Goal: Task Accomplishment & Management: Manage account settings

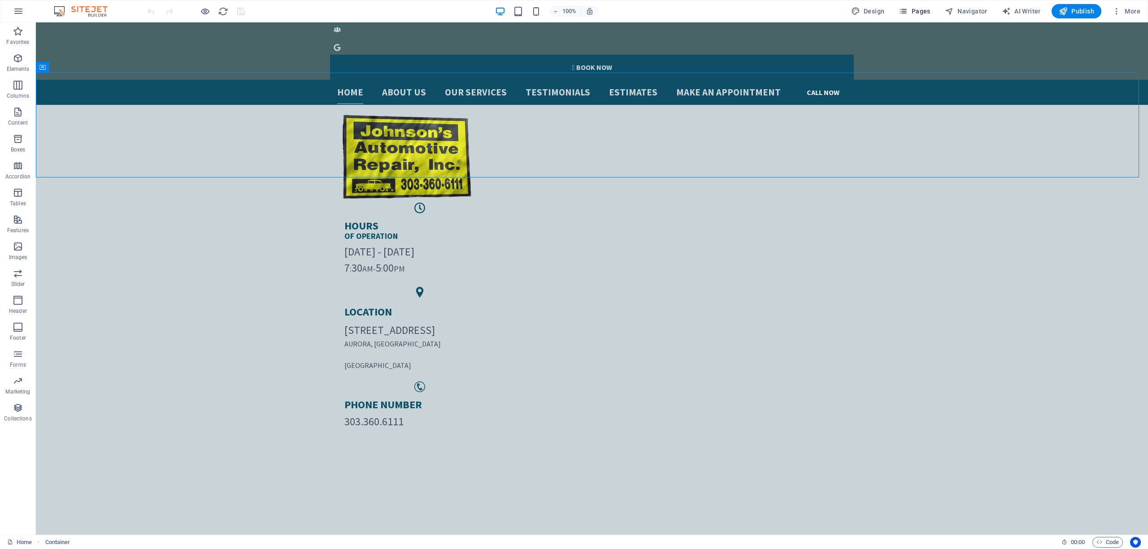
click at [921, 13] on span "Pages" at bounding box center [914, 11] width 31 height 9
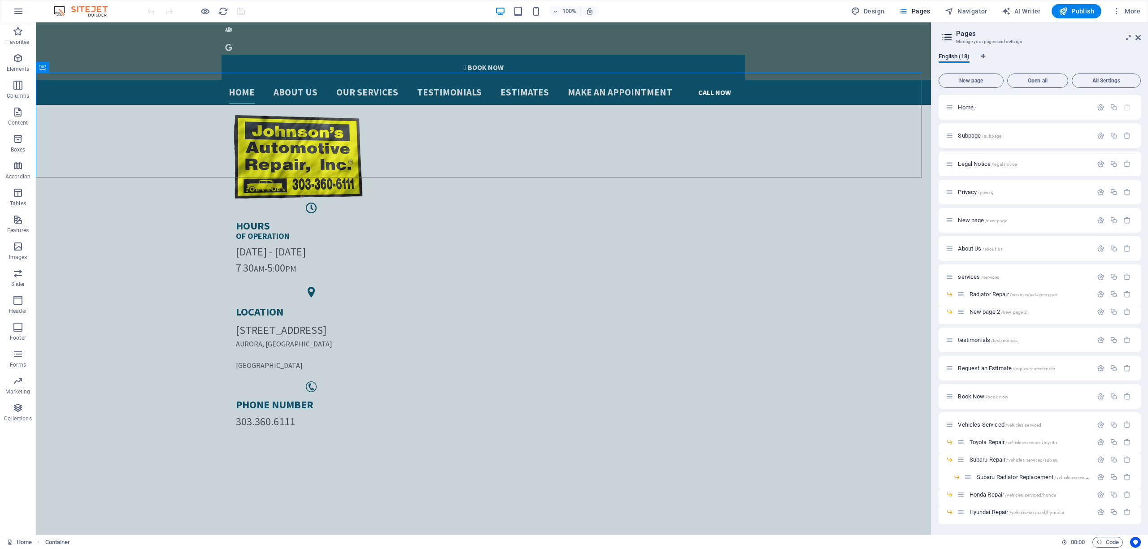
click at [987, 235] on div "Home / Subpage /subpage Legal Notice /legal-notice Privacy /privacy New page /n…" at bounding box center [1040, 310] width 202 height 430
click at [983, 251] on span "/about-us" at bounding box center [993, 249] width 20 height 5
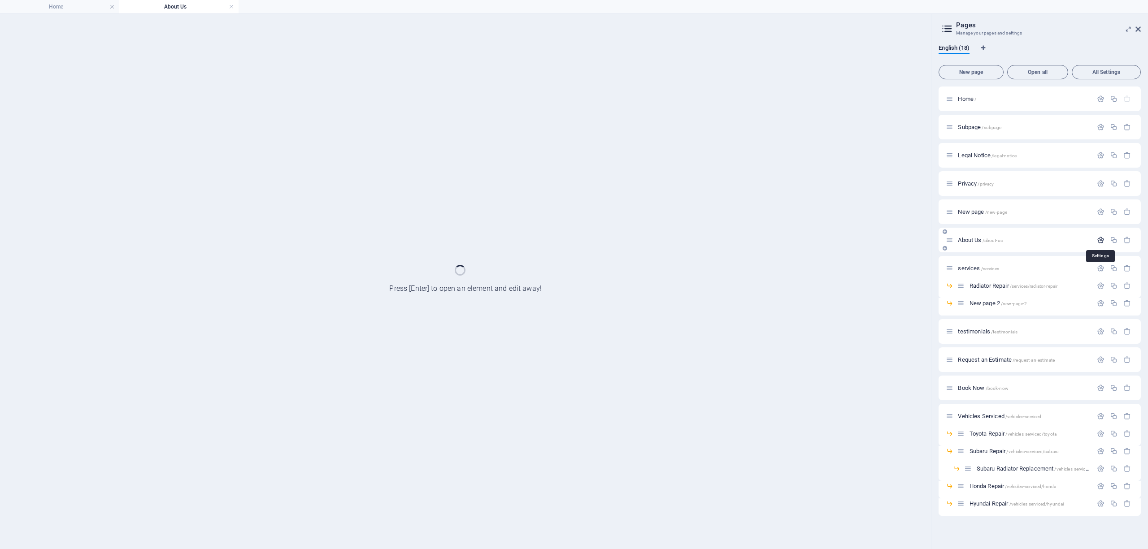
click at [1102, 238] on icon "button" at bounding box center [1101, 240] width 8 height 8
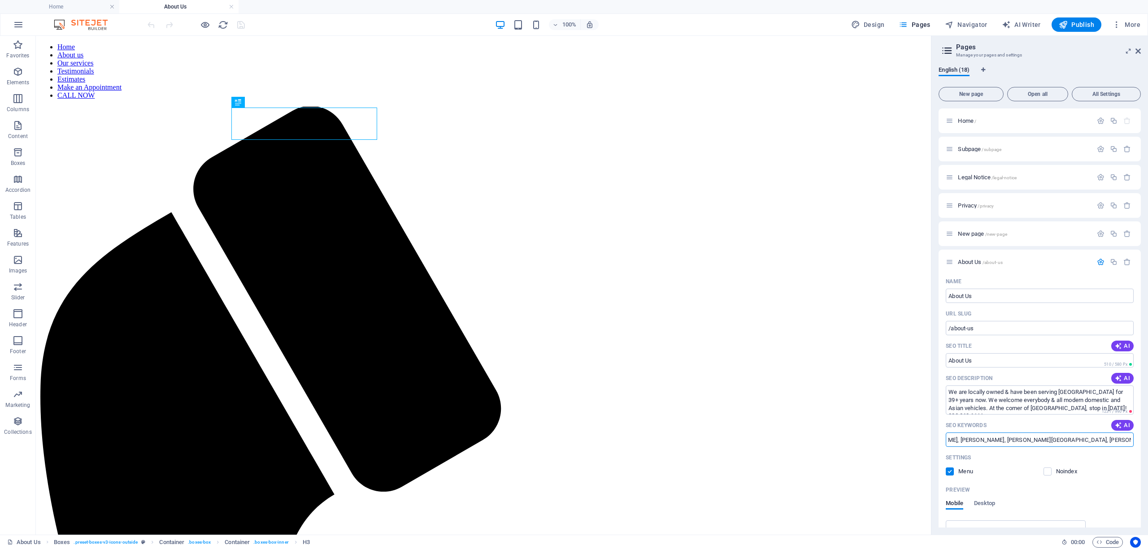
scroll to position [0, 1587]
drag, startPoint x: 982, startPoint y: 444, endPoint x: 1143, endPoint y: 440, distance: 161.0
click at [1143, 440] on div "English (18) New page Open all All Settings Home / Subpage /subpage Legal Notic…" at bounding box center [1039, 297] width 217 height 476
click at [1095, 436] on input "mechanic near me, mechanics near me, car service, car maintenance, maintenance,…" at bounding box center [1040, 440] width 188 height 14
click at [1079, 440] on input "mechanic near me, mechanics near me, car service, car maintenance, maintenance,…" at bounding box center [1040, 440] width 188 height 14
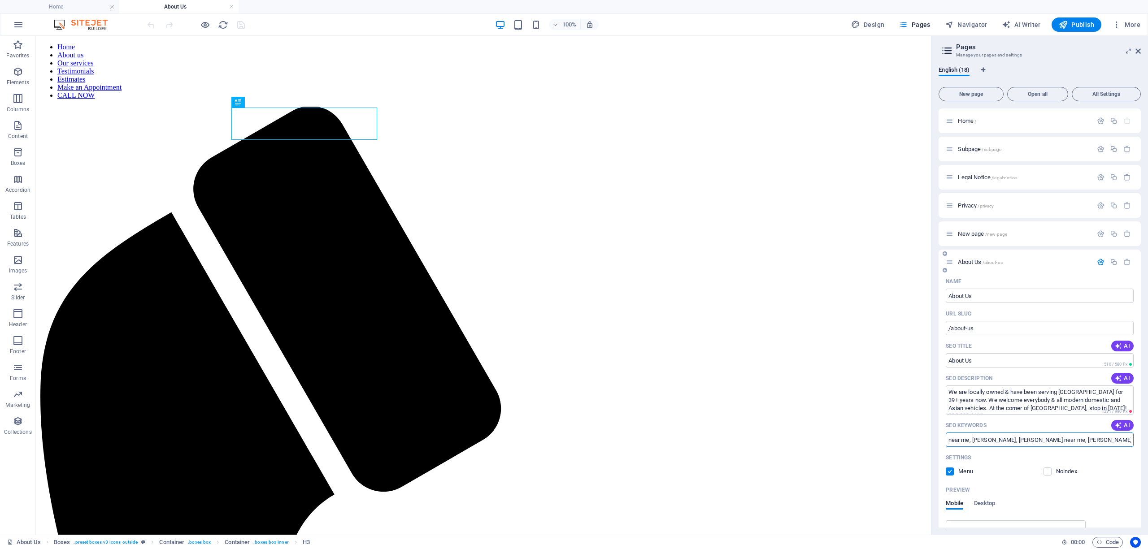
paste input "subaru car repair aurora co"
type input "mechanic near me, mechanics near me, car service, car maintenance, maintenance,…"
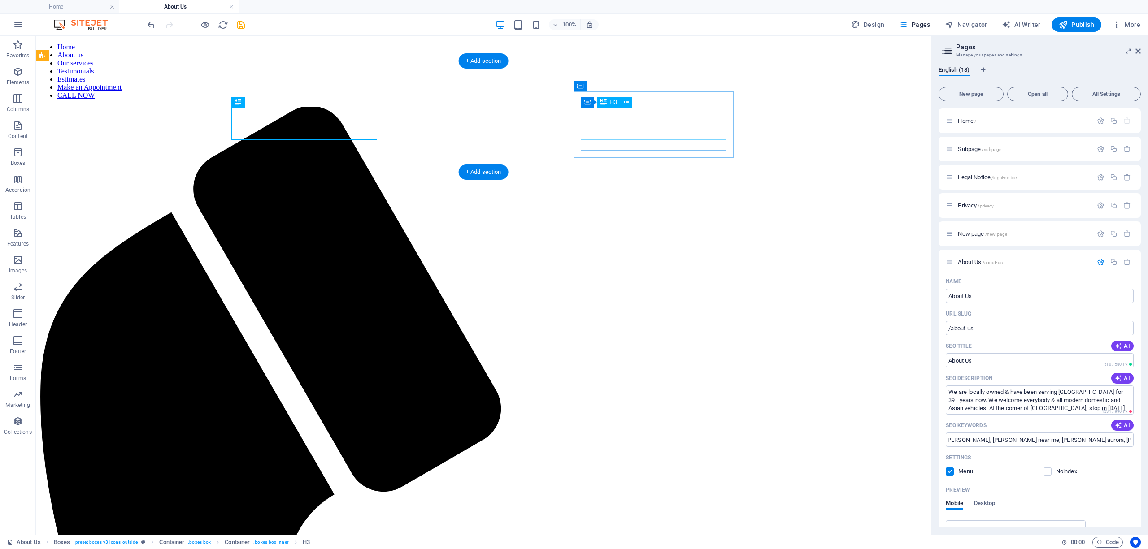
scroll to position [0, 0]
select select "12"
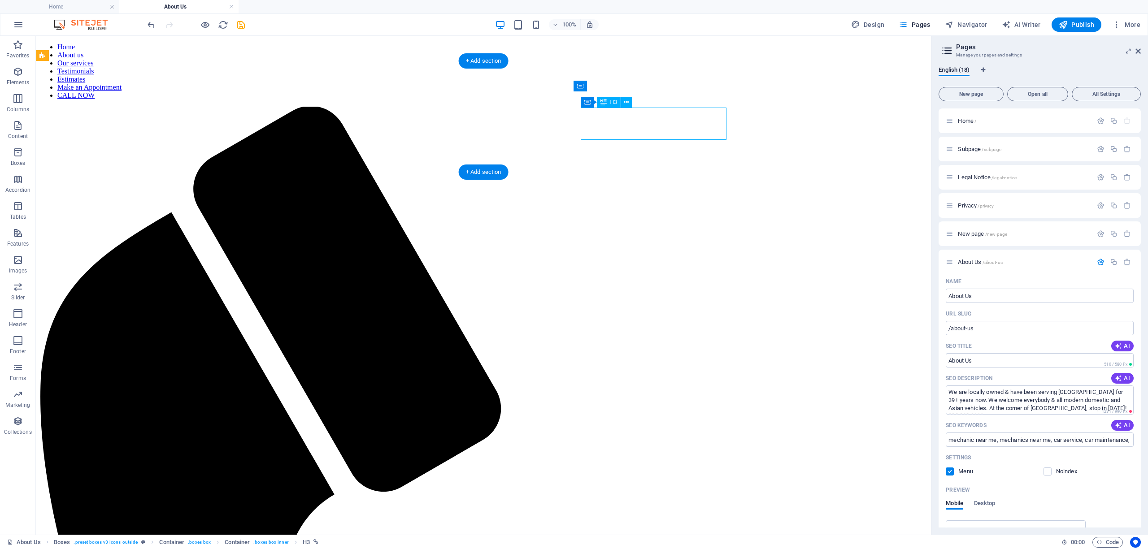
select select
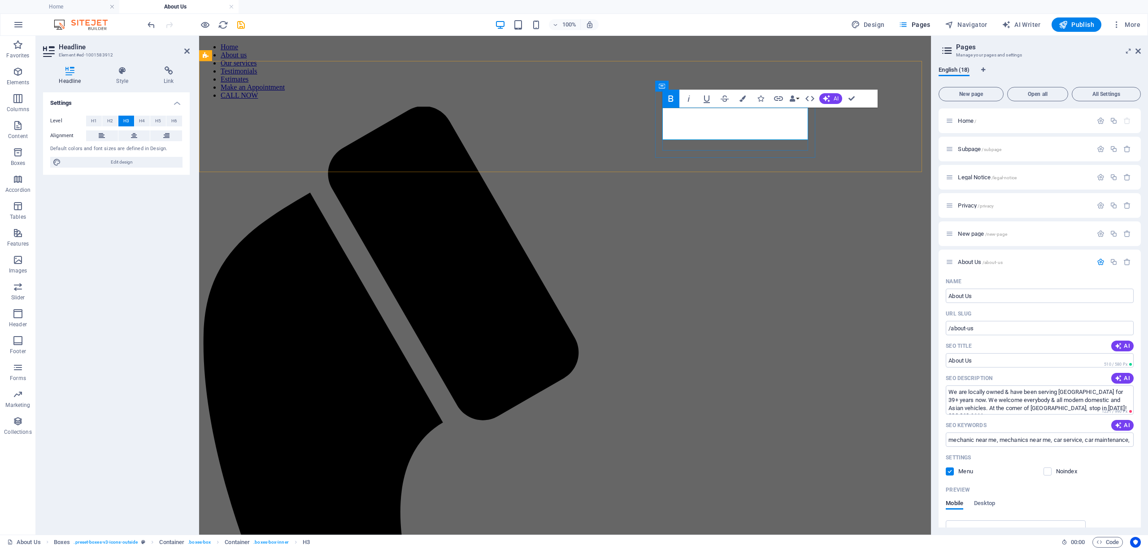
click at [778, 91] on button "Link" at bounding box center [778, 99] width 17 height 18
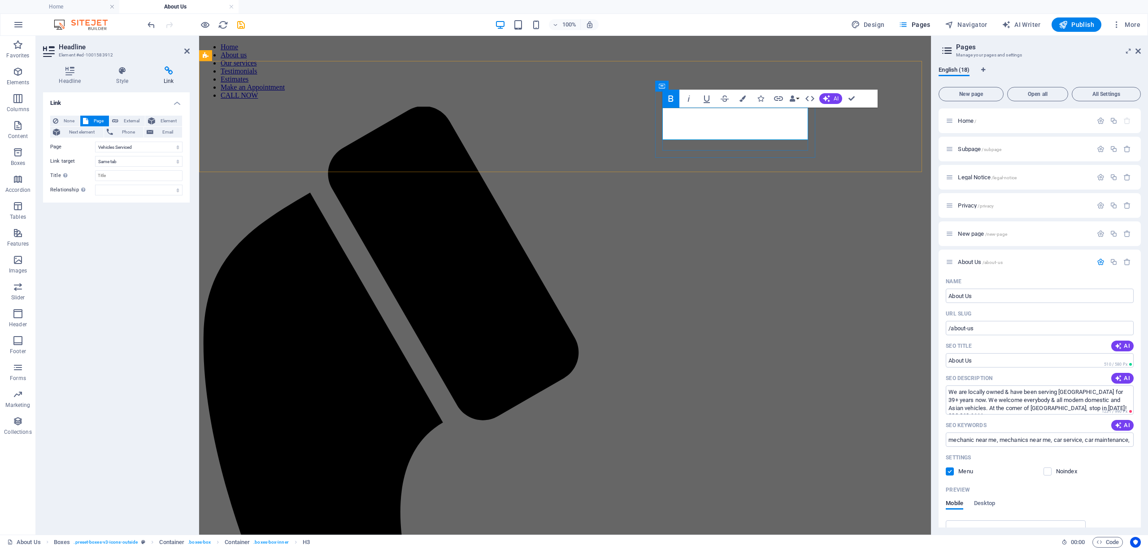
click at [777, 97] on icon "button" at bounding box center [778, 98] width 9 height 4
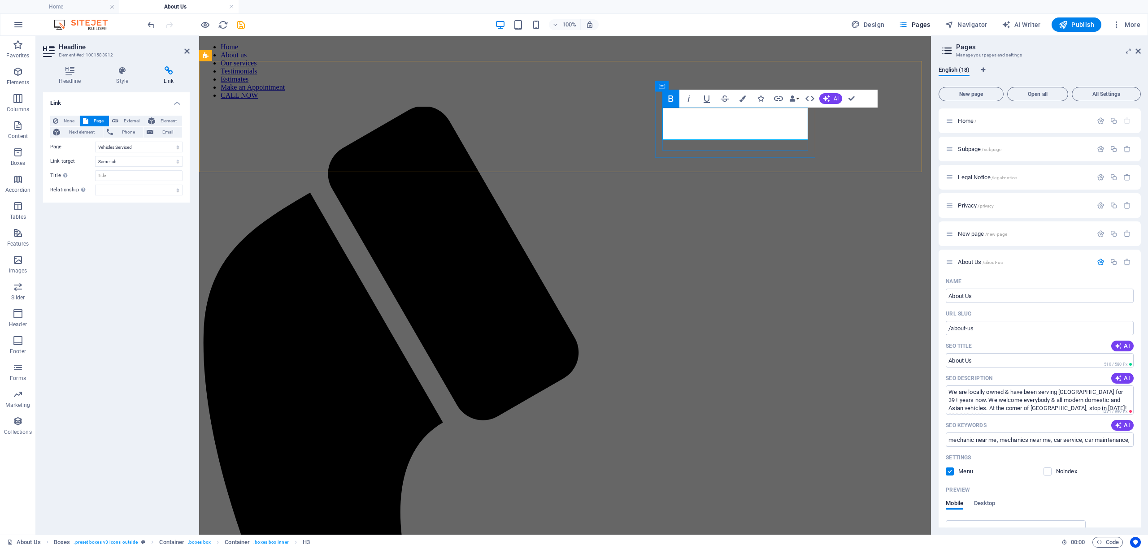
click at [778, 96] on icon "button" at bounding box center [778, 98] width 11 height 11
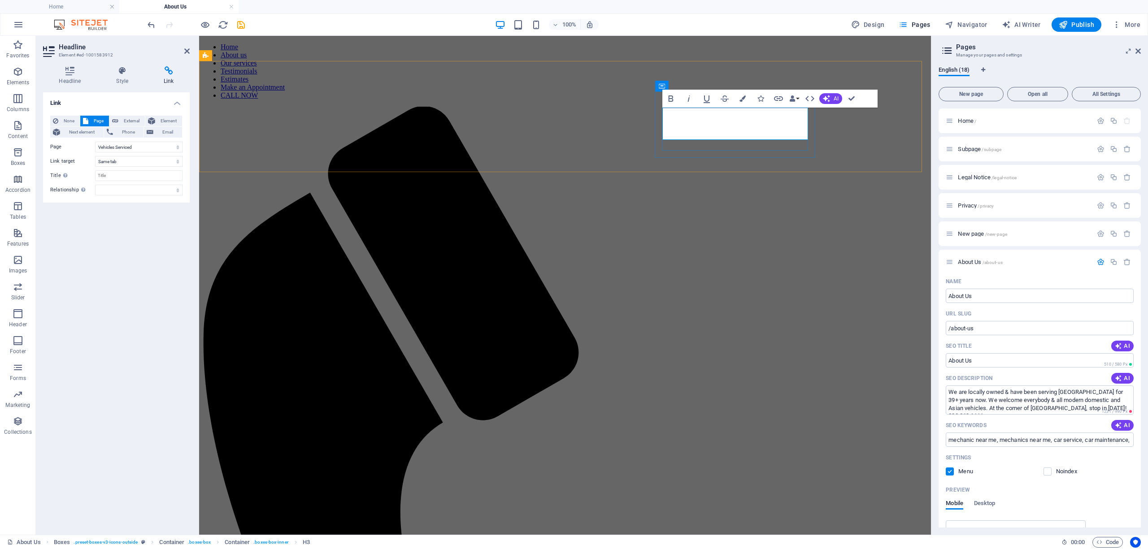
click at [703, 96] on icon "button" at bounding box center [706, 98] width 11 height 11
click at [708, 94] on icon "button" at bounding box center [706, 98] width 11 height 11
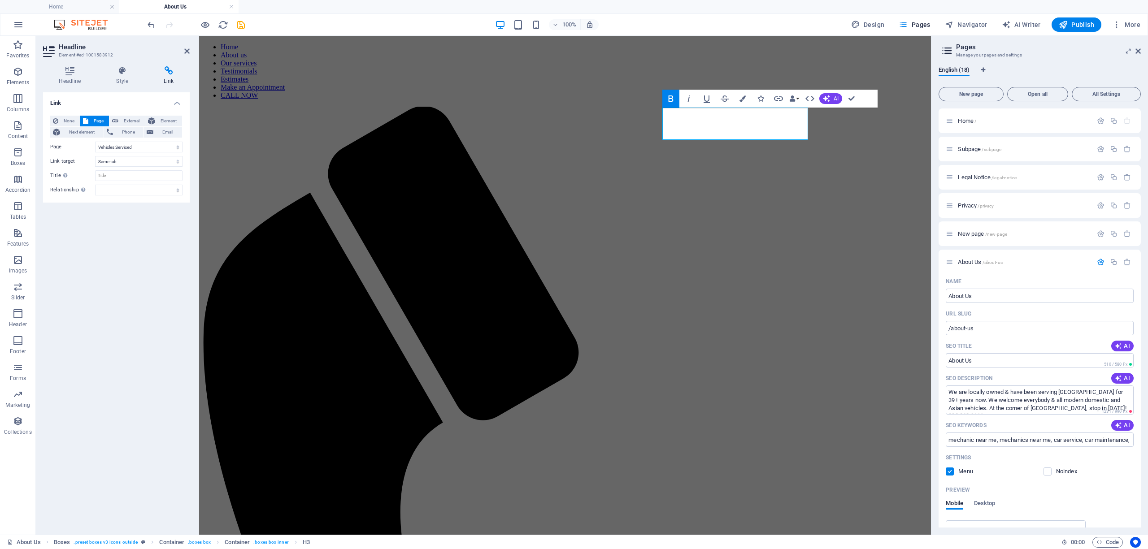
click at [677, 94] on button "Bold" at bounding box center [670, 99] width 17 height 18
click at [666, 97] on icon "button" at bounding box center [670, 98] width 11 height 11
click at [775, 100] on icon "button" at bounding box center [778, 98] width 9 height 4
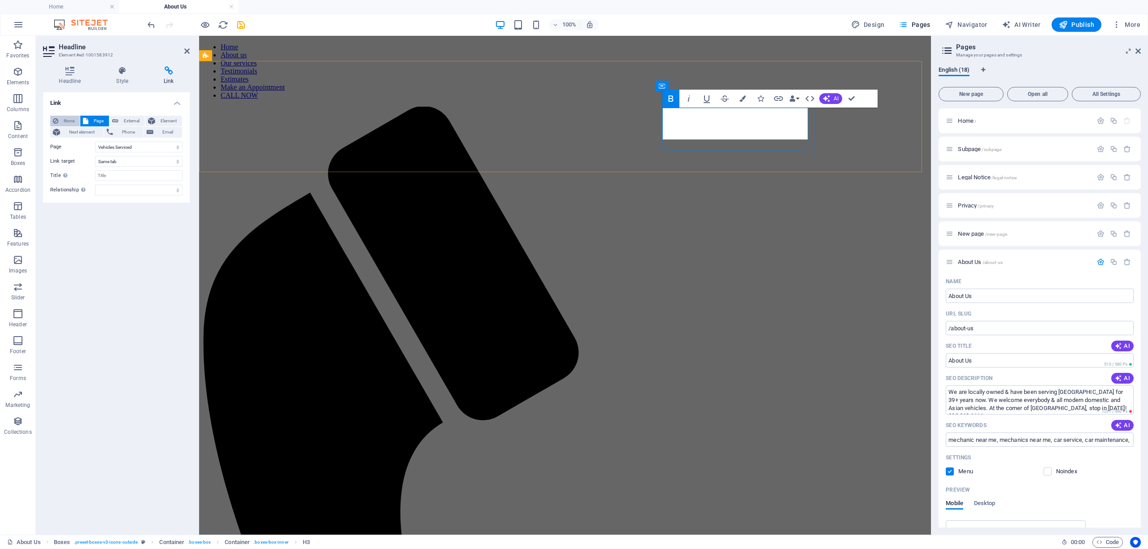
drag, startPoint x: 529, startPoint y: 79, endPoint x: 67, endPoint y: 120, distance: 463.7
click at [68, 116] on span "None" at bounding box center [69, 121] width 16 height 11
click at [67, 120] on span "None" at bounding box center [69, 121] width 16 height 11
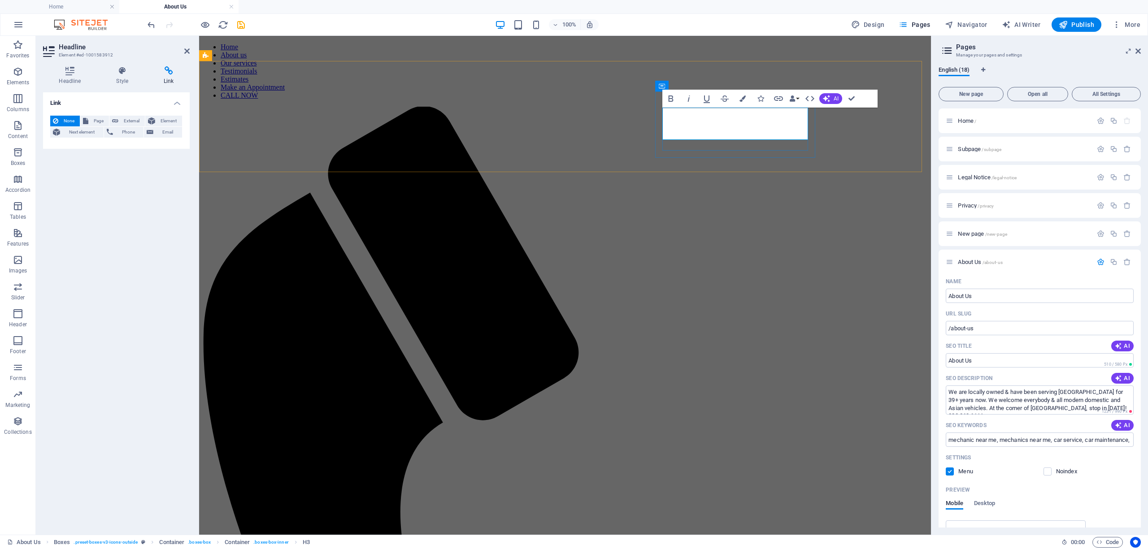
click at [778, 101] on icon "button" at bounding box center [778, 98] width 11 height 11
click at [99, 121] on span "Page" at bounding box center [98, 121] width 15 height 11
click at [141, 147] on select "Home Subpage Legal Notice Privacy New page About Us services -- Radiator Repair…" at bounding box center [138, 147] width 87 height 11
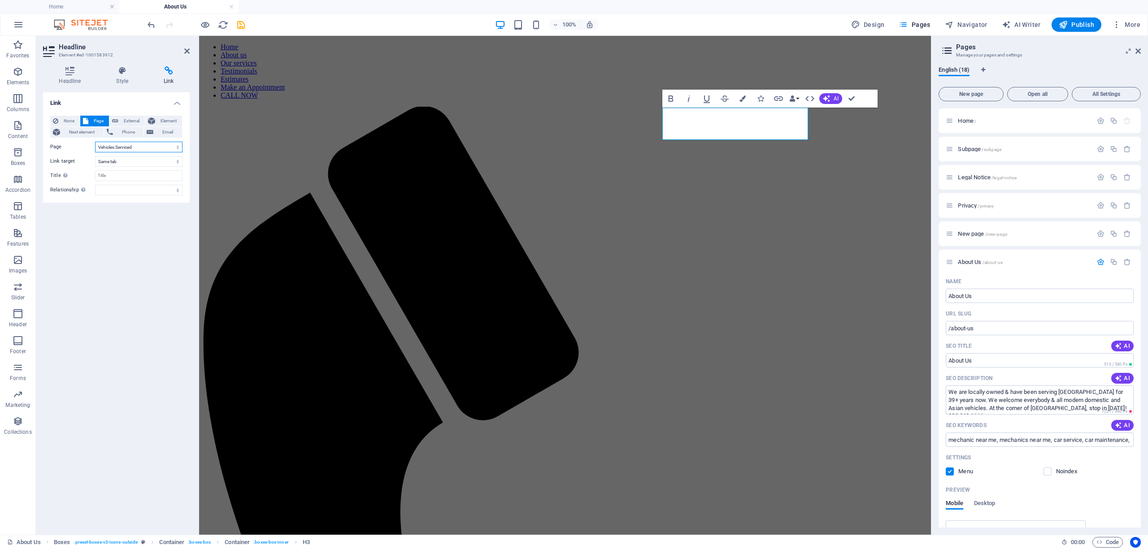
click at [135, 146] on select "Home Subpage Legal Notice Privacy New page About Us services -- Radiator Repair…" at bounding box center [138, 147] width 87 height 11
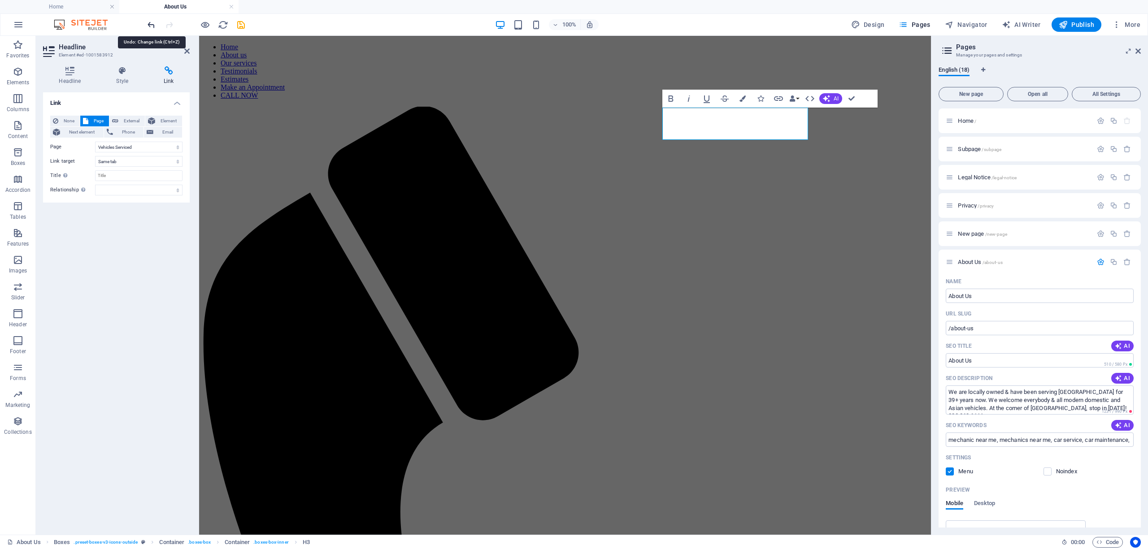
click at [153, 24] on icon "undo" at bounding box center [151, 25] width 10 height 10
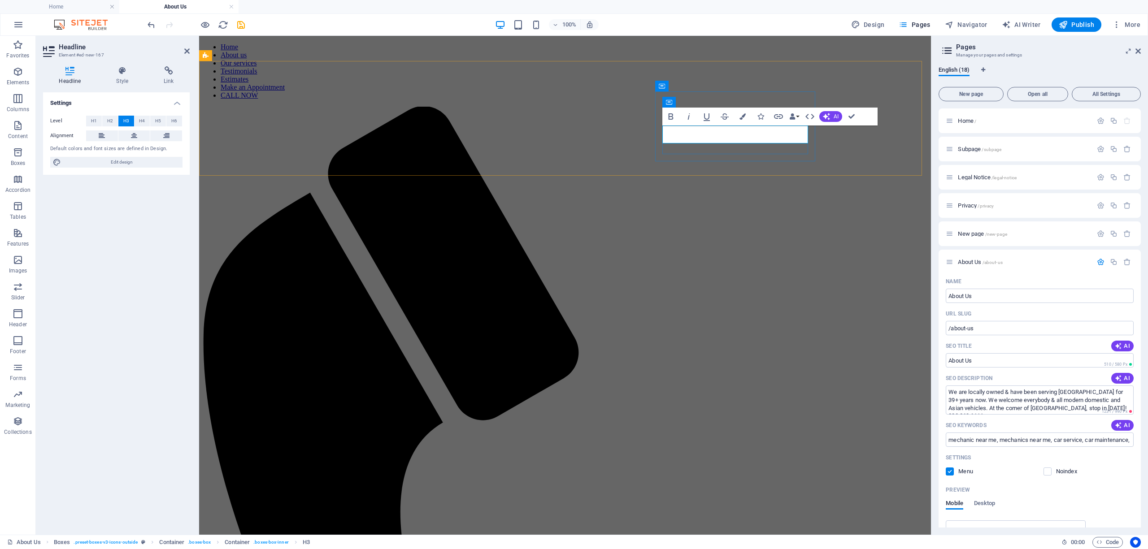
click at [779, 119] on icon "button" at bounding box center [778, 116] width 11 height 11
click at [90, 123] on button "Page" at bounding box center [94, 121] width 29 height 11
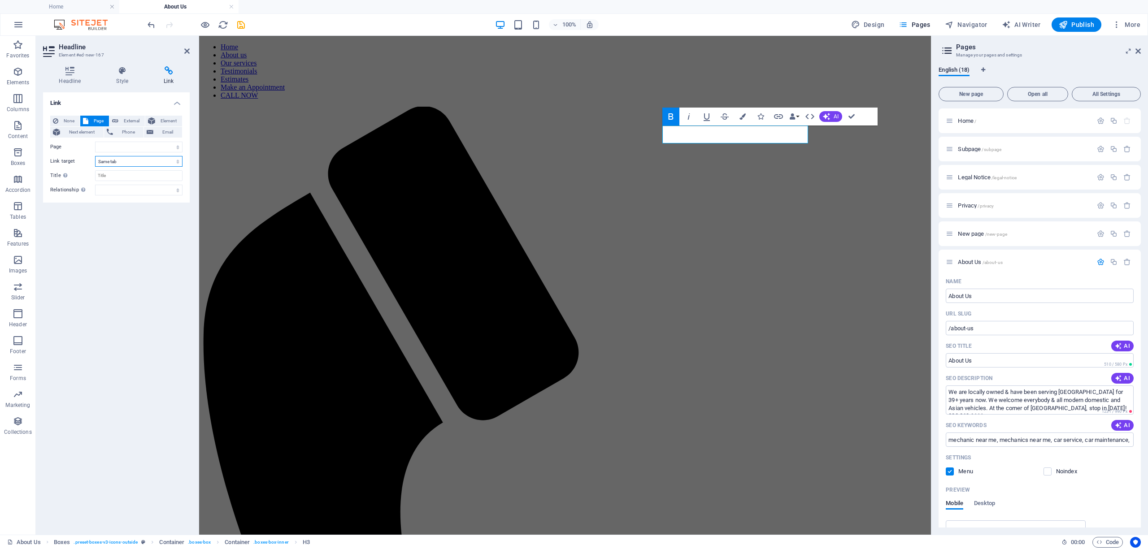
click at [117, 156] on select "New tab Same tab Overlay" at bounding box center [138, 161] width 87 height 11
click at [139, 144] on select "Home Subpage Legal Notice Privacy New page About Us services -- Radiator Repair…" at bounding box center [138, 147] width 87 height 11
select select "12"
click at [95, 142] on select "Home Subpage Legal Notice Privacy New page About Us services -- Radiator Repair…" at bounding box center [138, 147] width 87 height 11
click at [119, 182] on div "None Page External Element Next element Phone Email Page Home Subpage Legal Not…" at bounding box center [116, 156] width 132 height 80
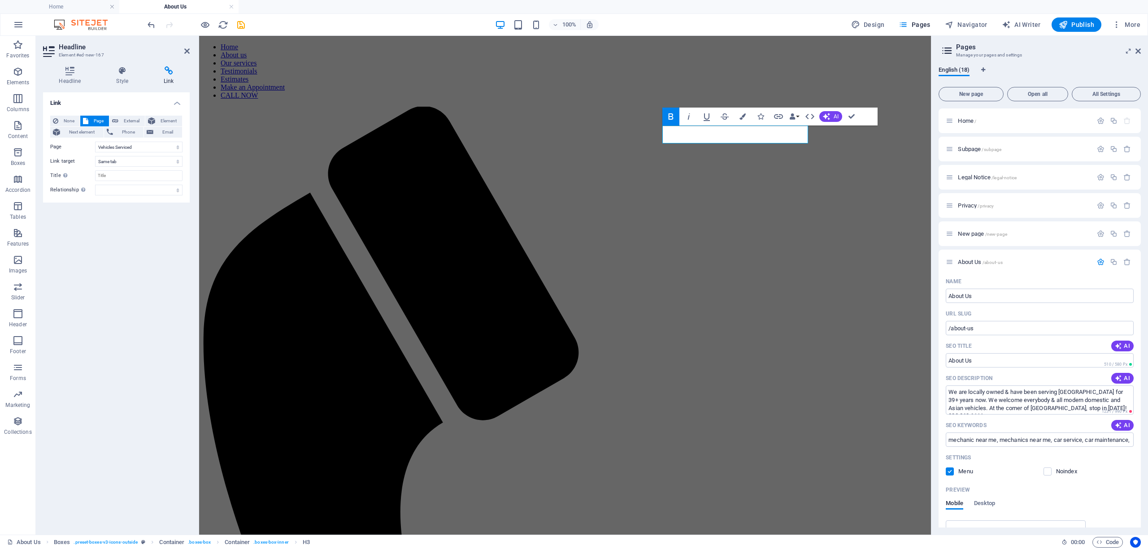
click at [115, 181] on div "None Page External Element Next element Phone Email Page Home Subpage Legal Not…" at bounding box center [116, 156] width 132 height 80
click at [115, 177] on input "Title Additional link description, should not be the same as the link text. The…" at bounding box center [138, 175] width 87 height 11
type input "j"
type input "a"
type input "v"
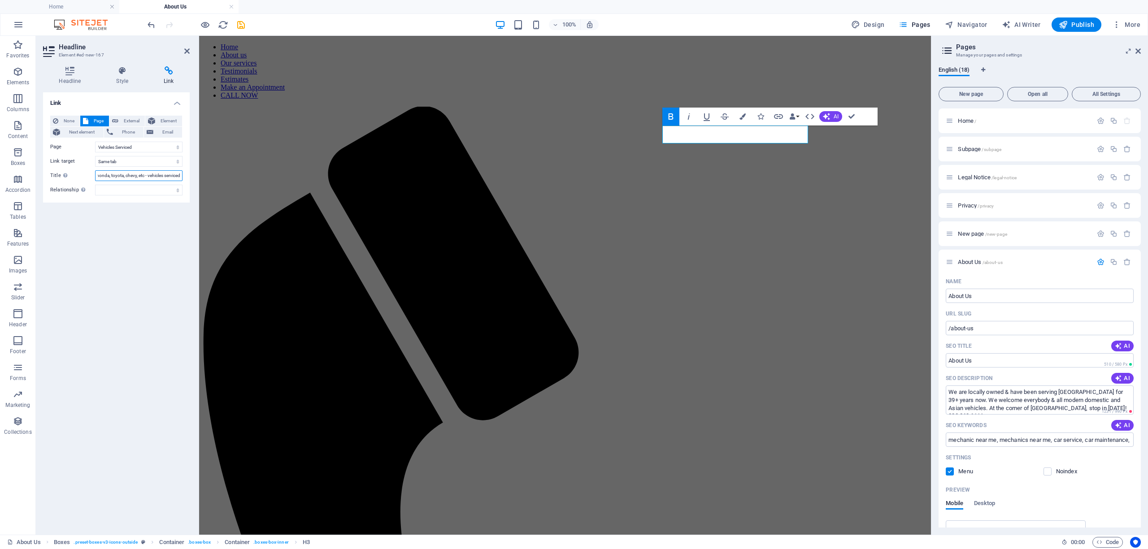
scroll to position [0, 20]
type input "subaru, honda, toyota, chevy, etc - vehicles serviced"
click at [1082, 20] on button "Publish" at bounding box center [1077, 24] width 50 height 14
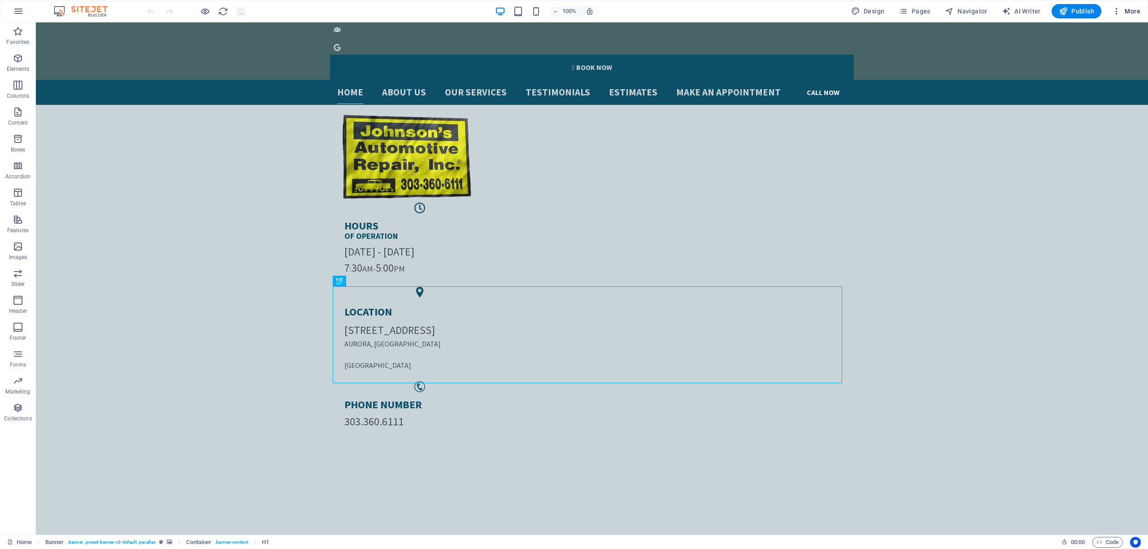
click at [1126, 9] on span "More" at bounding box center [1126, 11] width 28 height 9
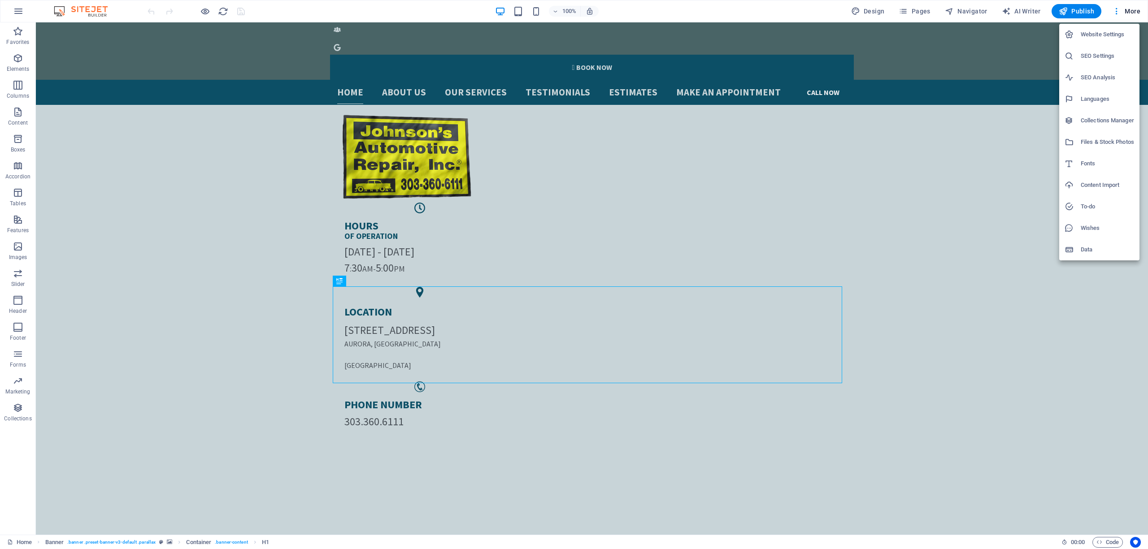
click at [1112, 29] on li "Website Settings" at bounding box center [1099, 35] width 80 height 22
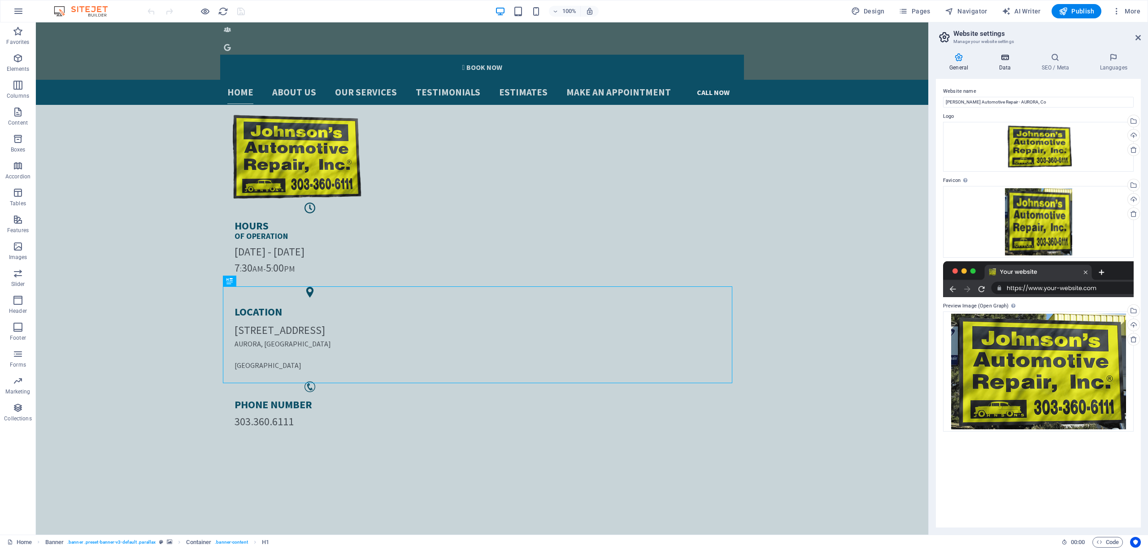
click at [992, 58] on icon at bounding box center [1004, 57] width 39 height 9
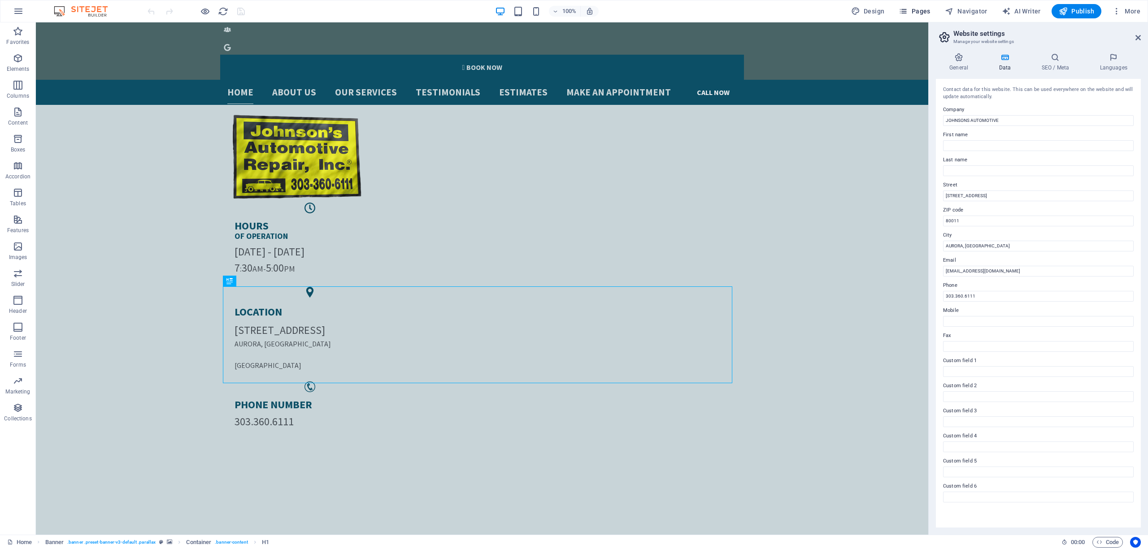
click at [919, 4] on button "Pages" at bounding box center [914, 11] width 39 height 14
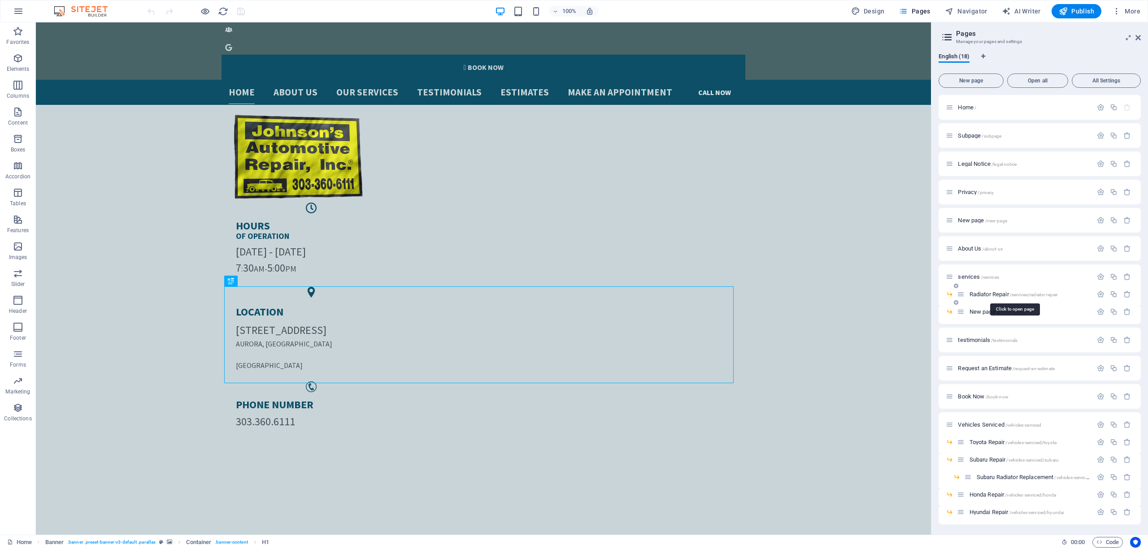
click at [1008, 297] on span "Radiator Repair /services/radiator-repair" at bounding box center [1014, 294] width 88 height 7
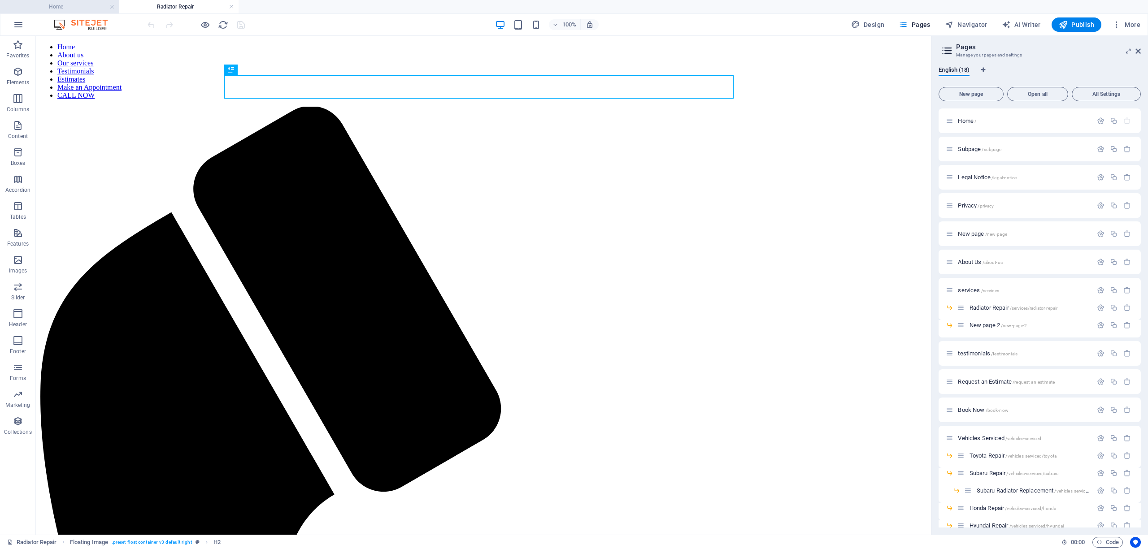
click at [60, 5] on h4 "Home" at bounding box center [59, 7] width 119 height 10
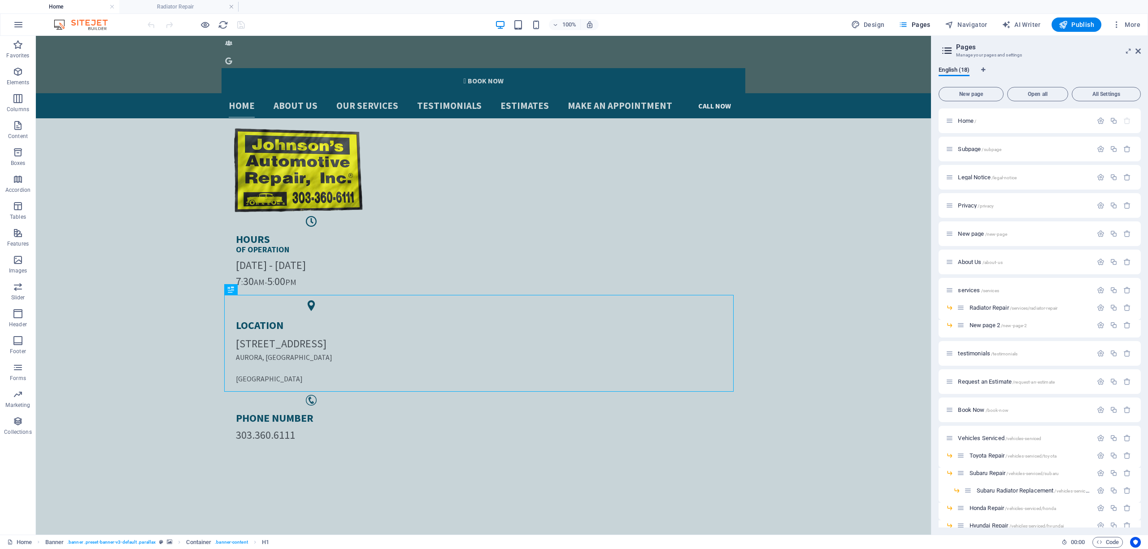
click at [60, 5] on h4 "Home" at bounding box center [59, 7] width 119 height 10
click at [1135, 23] on span "More" at bounding box center [1126, 24] width 28 height 9
click at [1135, 23] on div at bounding box center [574, 274] width 1148 height 549
click at [22, 262] on icon "button" at bounding box center [18, 260] width 11 height 11
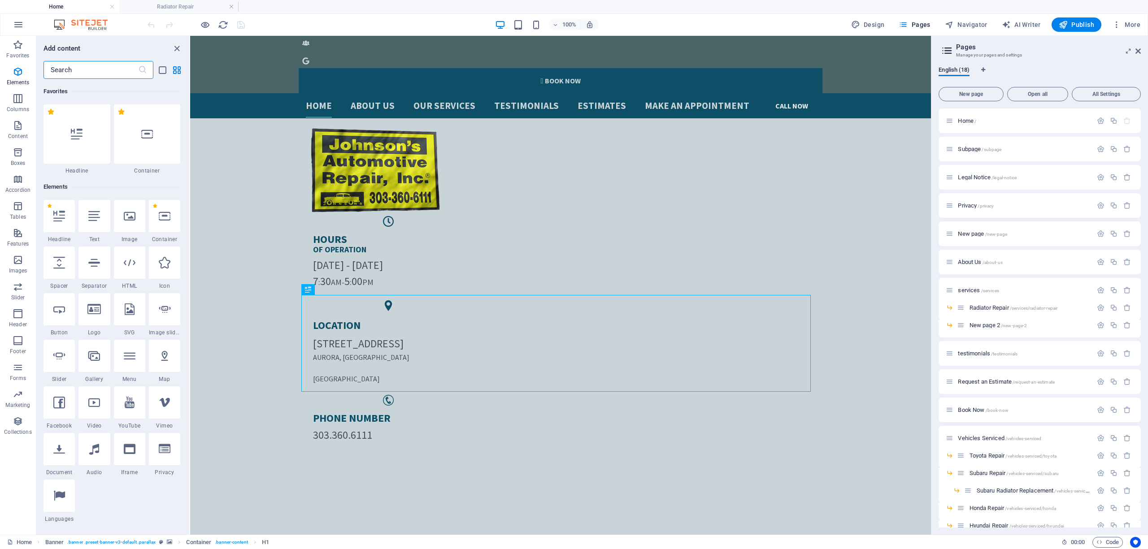
scroll to position [4547, 0]
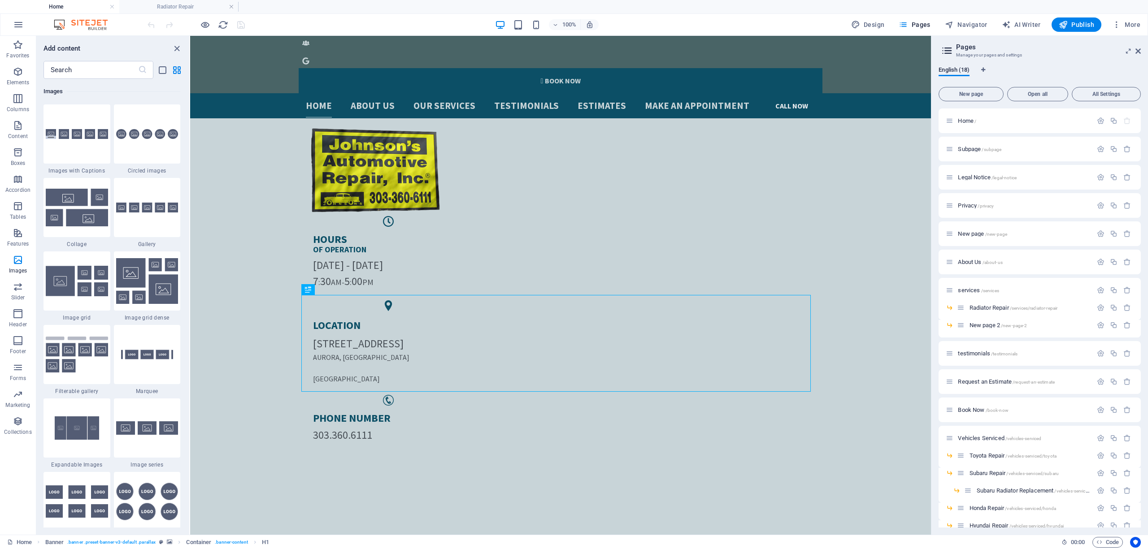
click at [1113, 15] on div "100% Design Pages Navigator AI Writer Publish More" at bounding box center [573, 25] width 1147 height 22
click at [1119, 23] on icon "button" at bounding box center [1116, 24] width 9 height 9
click at [1107, 161] on h6 "Files & Stock Photos" at bounding box center [1107, 155] width 53 height 11
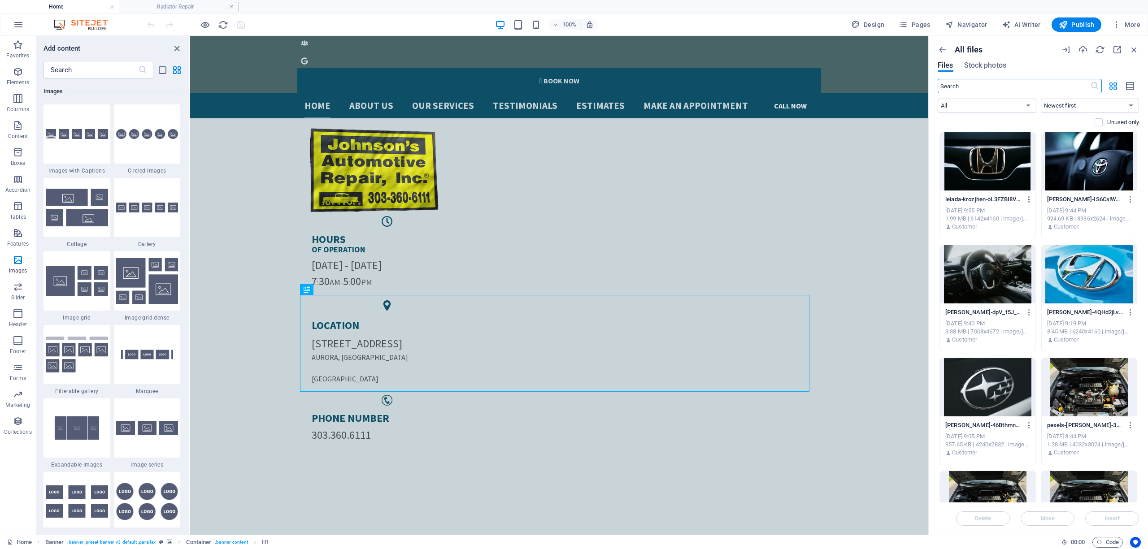
click at [1028, 200] on icon "button" at bounding box center [1029, 200] width 9 height 8
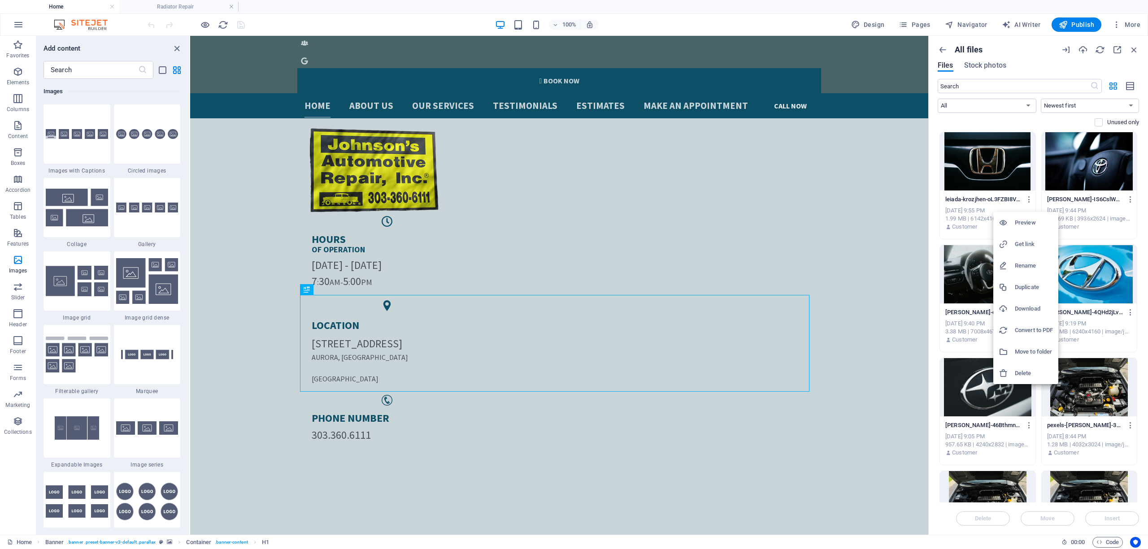
click at [1026, 219] on h6 "Preview" at bounding box center [1034, 222] width 38 height 11
